Goal: Information Seeking & Learning: Learn about a topic

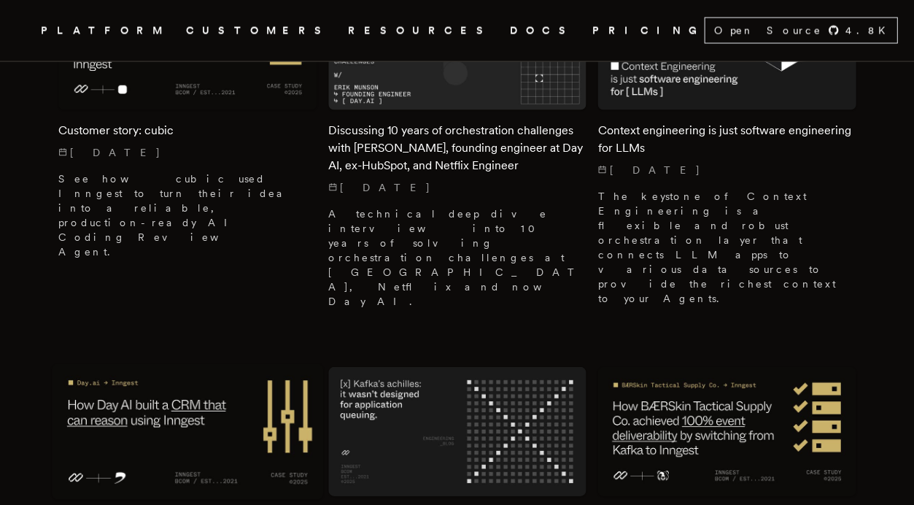
scroll to position [497, 0]
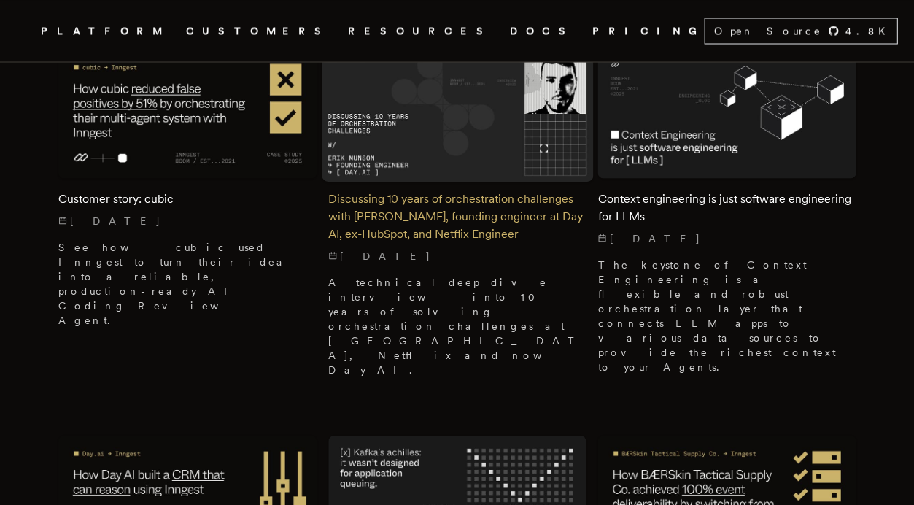
click at [397, 212] on h2 "Discussing 10 years of orchestration challenges with [PERSON_NAME], founding en…" at bounding box center [457, 216] width 258 height 53
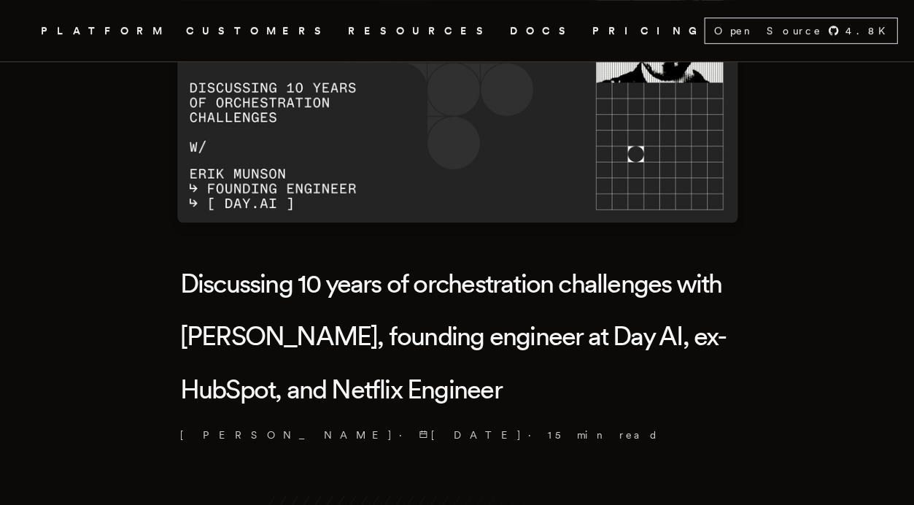
scroll to position [202, 0]
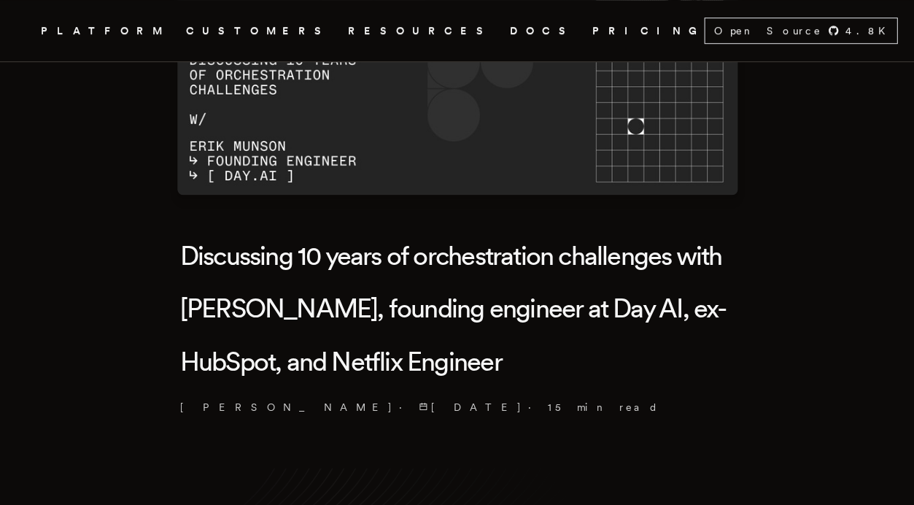
scroll to position [195, 0]
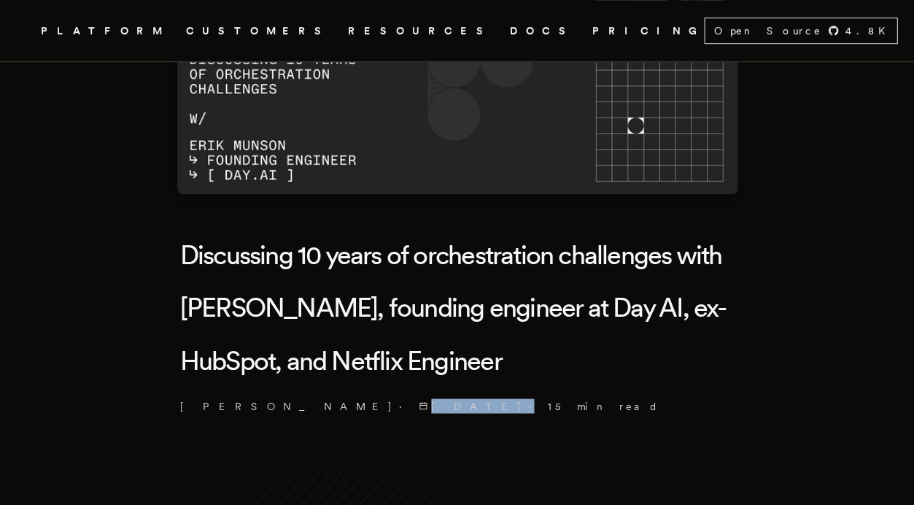
drag, startPoint x: 316, startPoint y: 406, endPoint x: 264, endPoint y: 406, distance: 51.8
click at [264, 406] on p "Charly Poly · 8/27/2025 · 15 min read" at bounding box center [457, 405] width 554 height 15
copy p "[DATE]"
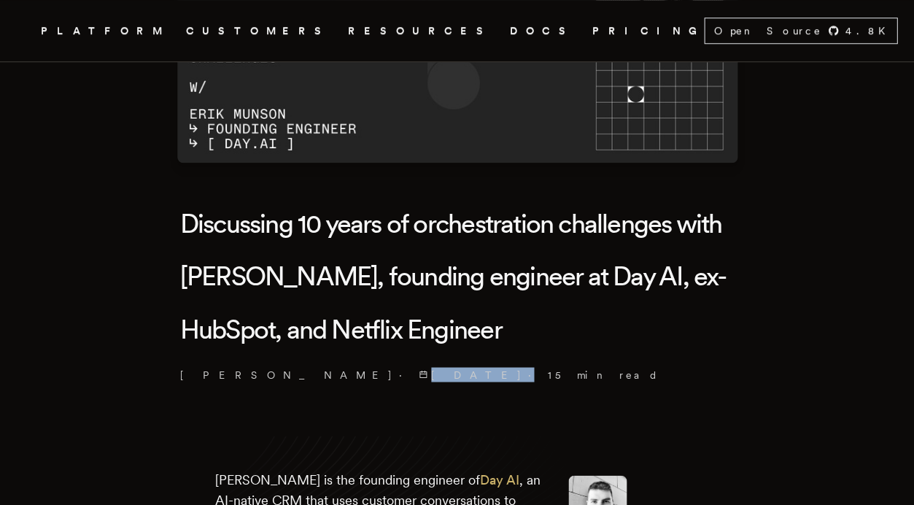
scroll to position [228, 0]
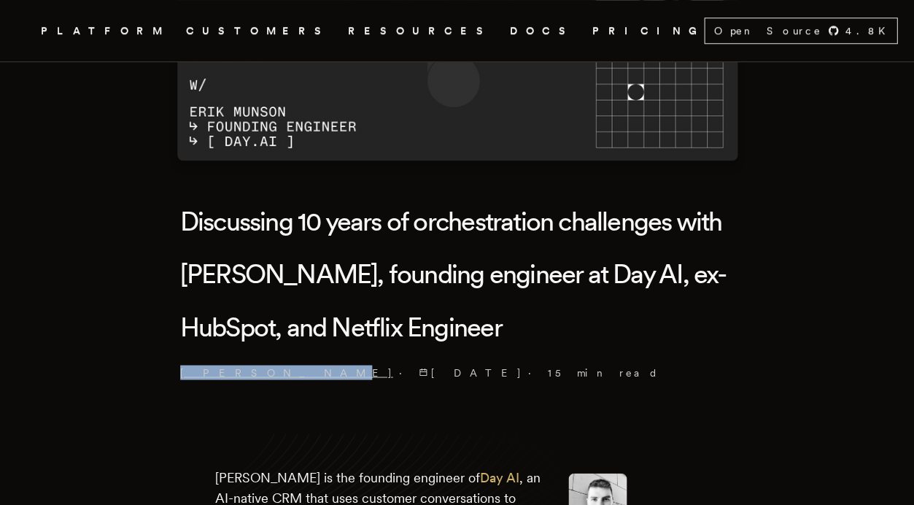
drag, startPoint x: 239, startPoint y: 368, endPoint x: 185, endPoint y: 367, distance: 53.3
click at [185, 367] on p "Charly Poly · 8/27/2025 · 15 min read" at bounding box center [457, 372] width 554 height 15
copy link "Charly Poly"
